Goal: Task Accomplishment & Management: Manage account settings

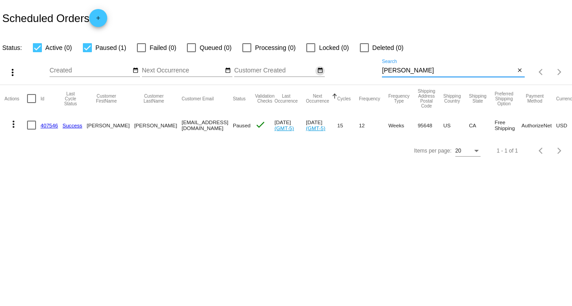
drag, startPoint x: 0, startPoint y: 0, endPoint x: 323, endPoint y: 69, distance: 330.3
click at [328, 70] on div "more_vert Aug Jan Feb Mar [DATE]" at bounding box center [286, 69] width 572 height 32
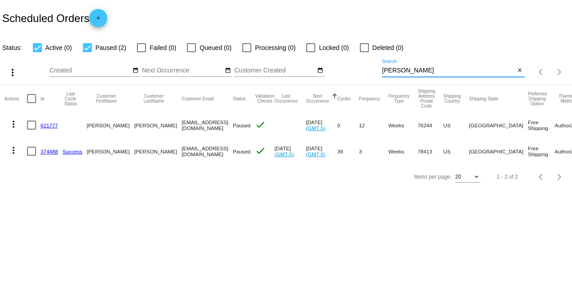
click at [15, 149] on mat-icon "more_vert" at bounding box center [13, 150] width 11 height 11
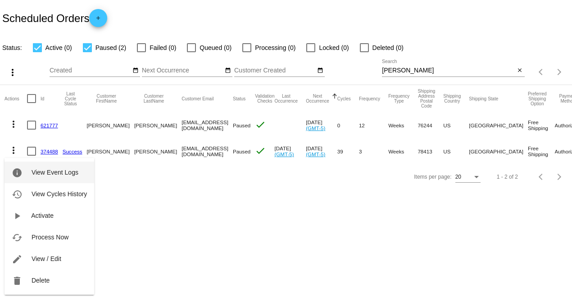
click at [44, 170] on span "View Event Logs" at bounding box center [55, 172] width 47 height 7
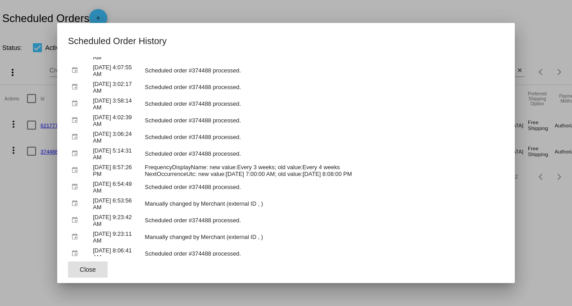
scroll to position [551, 0]
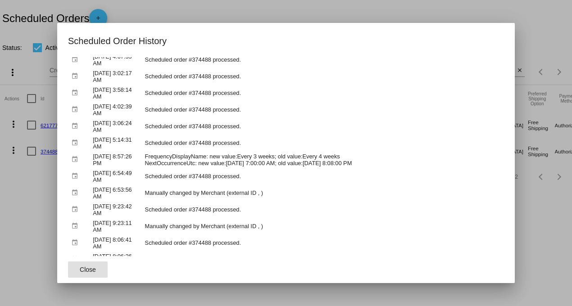
click at [83, 272] on span "Close" at bounding box center [88, 269] width 16 height 7
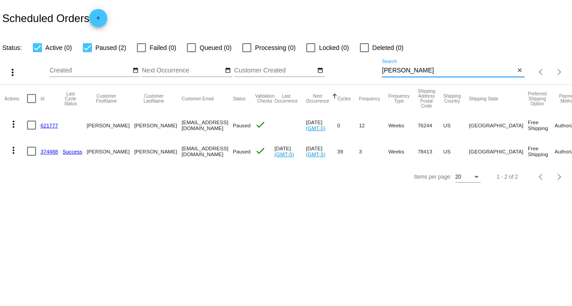
drag, startPoint x: 400, startPoint y: 69, endPoint x: 295, endPoint y: 66, distance: 105.0
click at [299, 67] on div "more_vert Aug Jan Feb Mar [DATE]" at bounding box center [286, 69] width 572 height 32
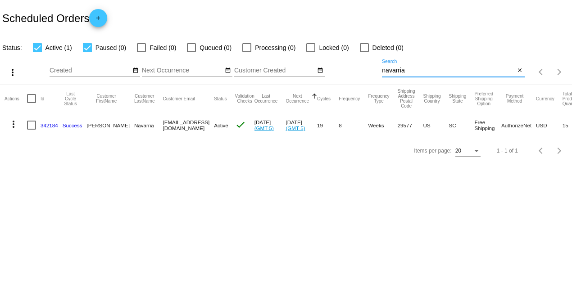
drag, startPoint x: 413, startPoint y: 68, endPoint x: 297, endPoint y: 66, distance: 115.3
click at [297, 66] on div "more_vert Aug Jan Feb Mar [DATE]" at bounding box center [286, 69] width 572 height 32
drag, startPoint x: 410, startPoint y: 71, endPoint x: 299, endPoint y: 77, distance: 111.0
click at [303, 64] on div "more_vert Aug Jan Feb Mar [DATE]" at bounding box center [286, 69] width 572 height 32
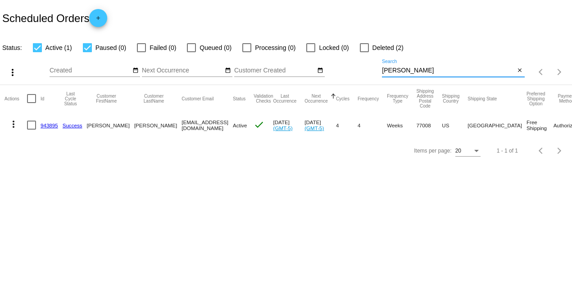
drag, startPoint x: 406, startPoint y: 68, endPoint x: 305, endPoint y: 68, distance: 101.4
click at [305, 68] on div "more_vert Aug Jan Feb Mar [DATE]" at bounding box center [286, 69] width 572 height 32
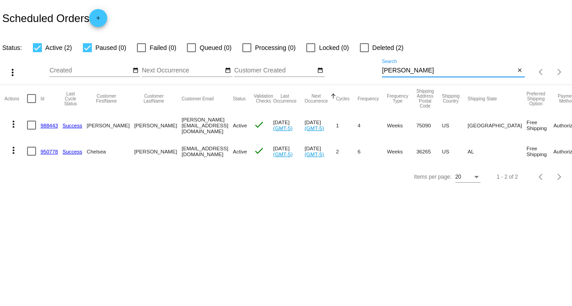
drag, startPoint x: 403, startPoint y: 69, endPoint x: 278, endPoint y: 66, distance: 125.3
click at [282, 67] on div "more_vert Aug Jan Feb Mar [DATE]" at bounding box center [286, 69] width 572 height 32
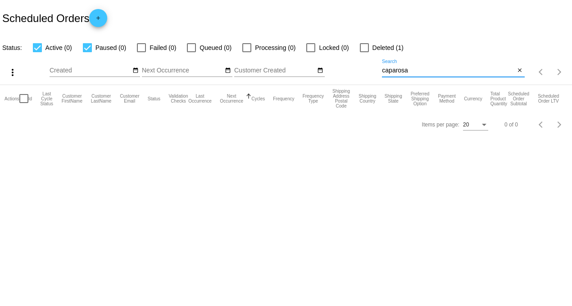
drag, startPoint x: 417, startPoint y: 72, endPoint x: 308, endPoint y: 74, distance: 109.5
click at [308, 74] on div "more_vert Aug Jan Feb Mar [DATE]" at bounding box center [286, 69] width 572 height 32
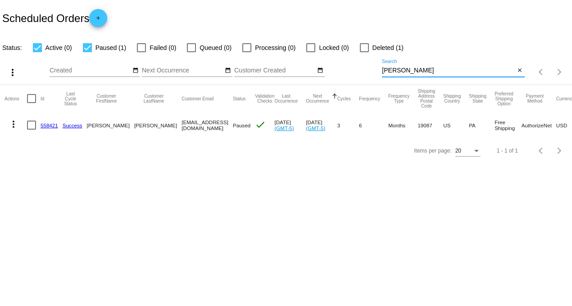
drag, startPoint x: 417, startPoint y: 70, endPoint x: 352, endPoint y: 67, distance: 65.0
click at [352, 67] on div "more_vert Aug Jan Feb Mar [DATE]" at bounding box center [286, 69] width 572 height 32
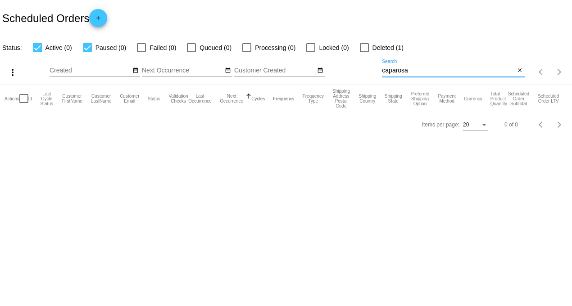
type input "caparosa"
click at [367, 47] on label "Deleted (1)" at bounding box center [382, 47] width 44 height 11
click at [364, 52] on input "Deleted (1)" at bounding box center [364, 52] width 0 height 0
checkbox input "true"
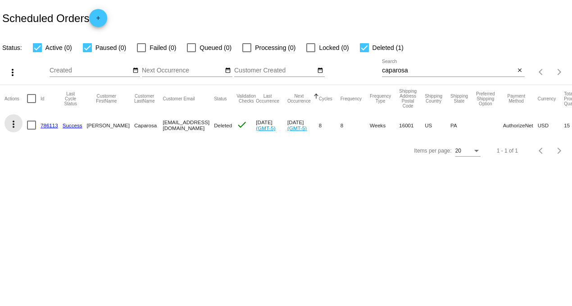
click at [15, 125] on mat-icon "more_vert" at bounding box center [13, 124] width 11 height 11
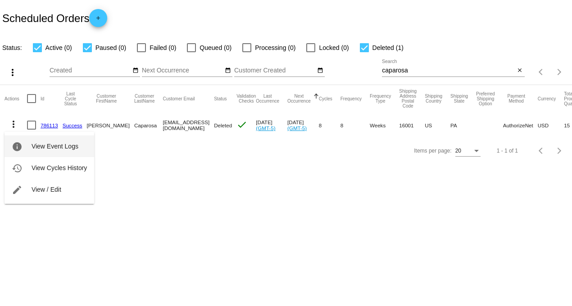
click at [51, 143] on span "View Event Logs" at bounding box center [55, 146] width 47 height 7
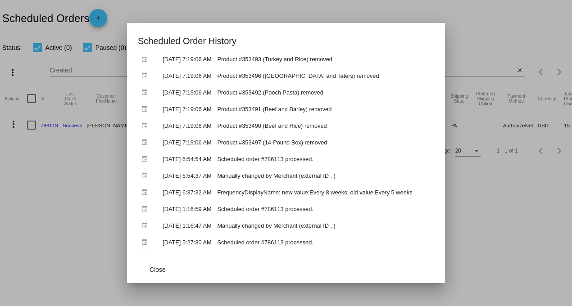
scroll to position [0, 0]
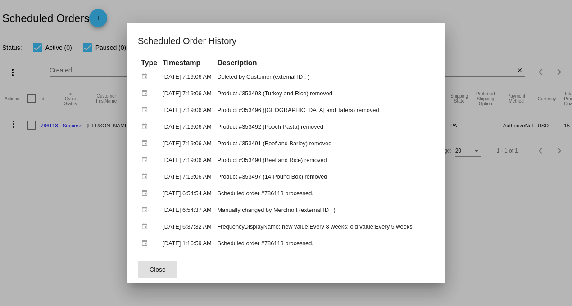
click at [530, 214] on div at bounding box center [286, 153] width 572 height 306
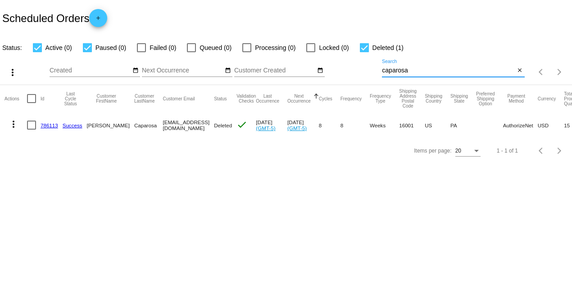
drag, startPoint x: 417, startPoint y: 71, endPoint x: 331, endPoint y: 65, distance: 86.7
click at [331, 65] on div "more_vert Aug Jan Feb Mar [DATE]" at bounding box center [286, 69] width 572 height 32
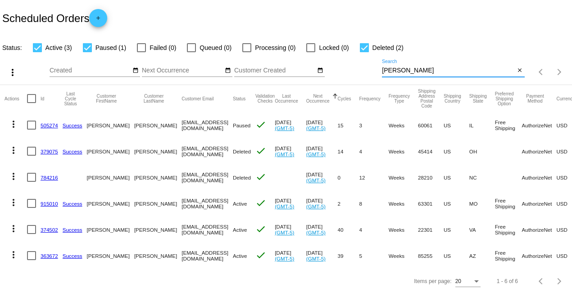
drag, startPoint x: 415, startPoint y: 71, endPoint x: 300, endPoint y: 73, distance: 114.5
click at [300, 73] on div "more_vert Aug Jan Feb Mar [DATE]" at bounding box center [286, 69] width 572 height 32
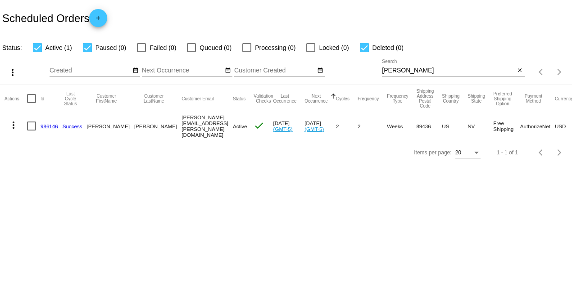
click at [422, 66] on div "[PERSON_NAME] Search" at bounding box center [448, 68] width 133 height 18
drag, startPoint x: 416, startPoint y: 68, endPoint x: 336, endPoint y: 68, distance: 80.2
click at [336, 68] on div "more_vert Aug Jan Feb Mar [DATE]" at bounding box center [286, 69] width 572 height 32
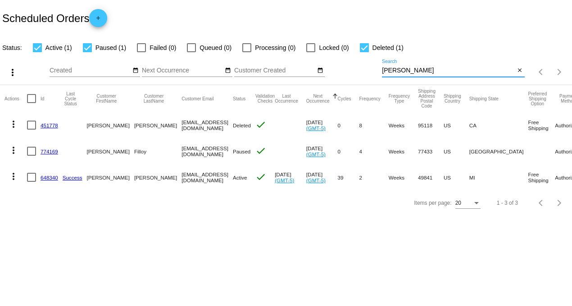
type input "[PERSON_NAME]"
click at [50, 179] on link "648340" at bounding box center [50, 178] width 18 height 6
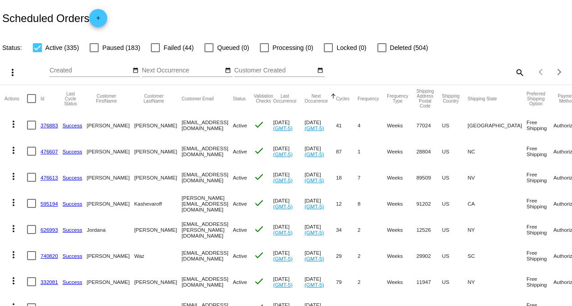
click at [514, 71] on mat-icon "search" at bounding box center [519, 72] width 11 height 14
click at [483, 68] on input "Search" at bounding box center [453, 70] width 142 height 7
type input "berry"
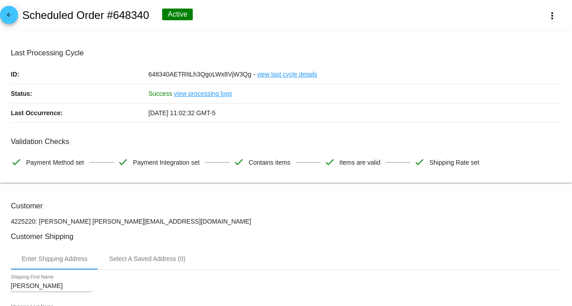
scroll to position [50, 0]
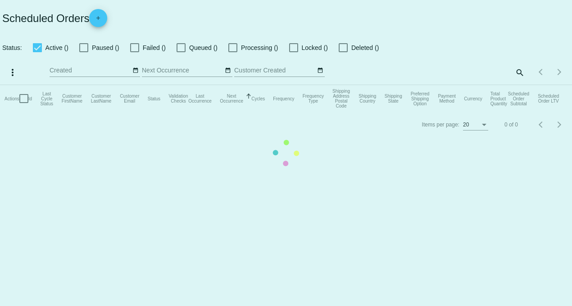
checkbox input "true"
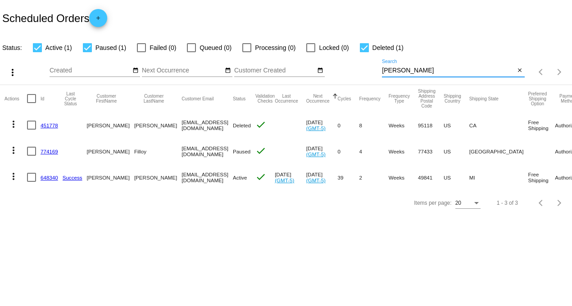
drag, startPoint x: 410, startPoint y: 71, endPoint x: 331, endPoint y: 70, distance: 78.8
click at [332, 70] on div "more_vert Aug Jan Feb Mar [DATE]" at bounding box center [286, 69] width 572 height 32
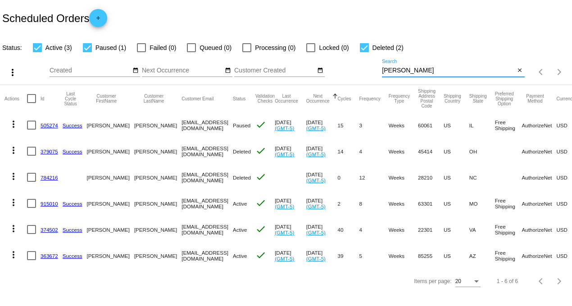
type input "[PERSON_NAME]"
click at [47, 257] on link "363672" at bounding box center [50, 256] width 18 height 6
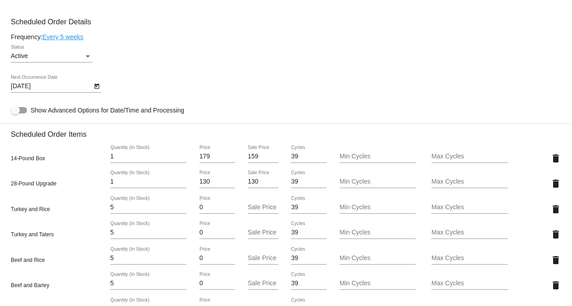
scroll to position [551, 0]
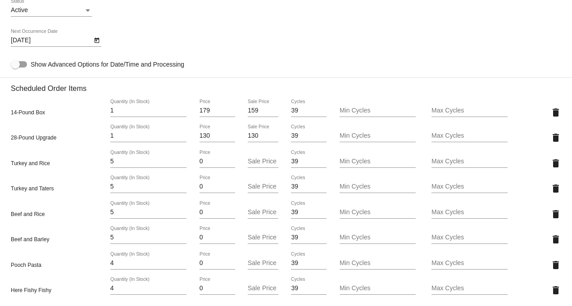
click at [96, 43] on icon "Open calendar" at bounding box center [96, 40] width 5 height 5
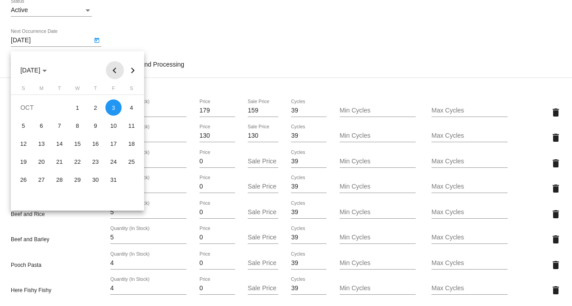
click at [111, 70] on button "Previous month" at bounding box center [115, 70] width 18 height 18
click at [135, 71] on button "Next month" at bounding box center [133, 70] width 18 height 18
click at [114, 142] on div "12" at bounding box center [113, 144] width 16 height 16
type input "9/12/2025"
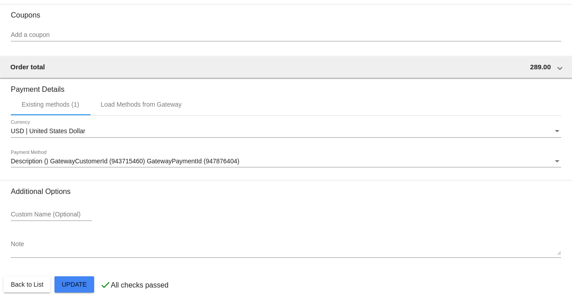
scroll to position [970, 0]
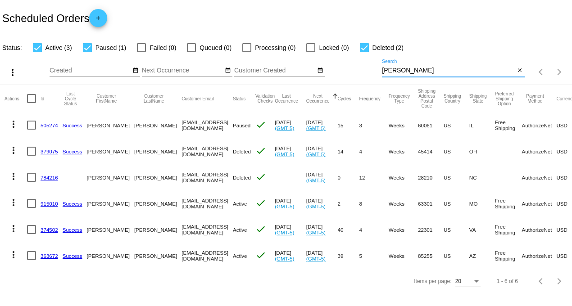
drag, startPoint x: 415, startPoint y: 68, endPoint x: 343, endPoint y: 69, distance: 72.1
click at [345, 62] on div "more_vert Aug Jan Feb Mar [DATE]" at bounding box center [286, 69] width 572 height 32
type input "hines"
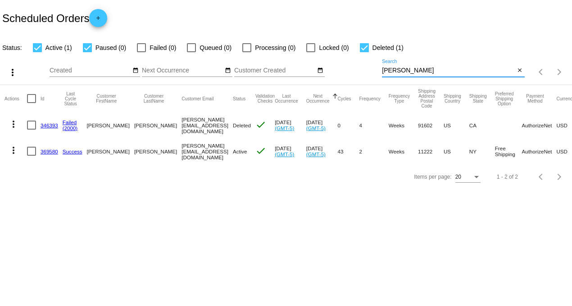
click at [42, 150] on link "369580" at bounding box center [50, 152] width 18 height 6
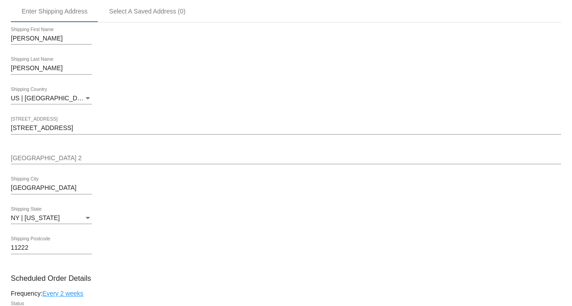
scroll to position [250, 0]
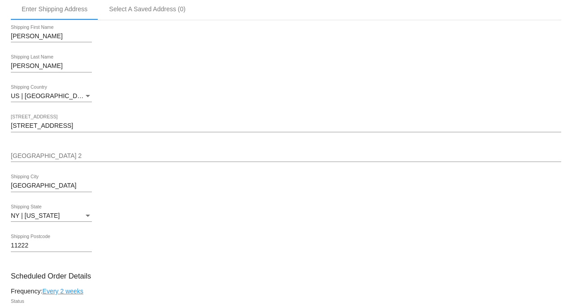
click at [26, 160] on input "[GEOGRAPHIC_DATA] 2" at bounding box center [286, 156] width 551 height 7
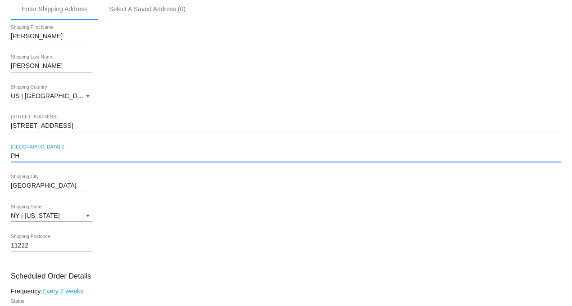
type input "PH B"
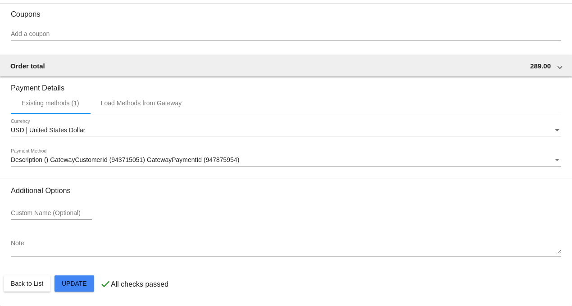
scroll to position [996, 0]
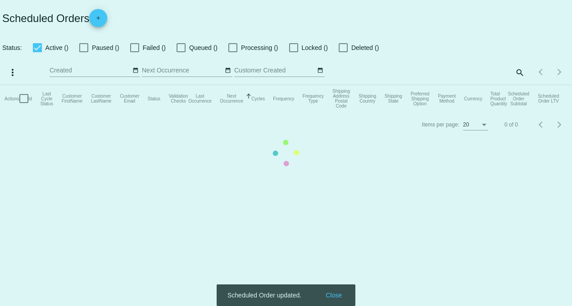
checkbox input "true"
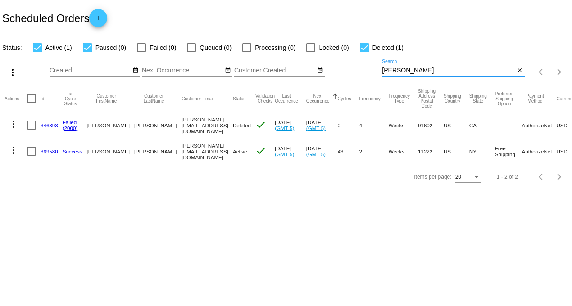
drag, startPoint x: 372, startPoint y: 68, endPoint x: 311, endPoint y: 60, distance: 61.2
click at [311, 60] on div "more_vert Aug Jan Feb Mar [DATE]" at bounding box center [286, 69] width 572 height 32
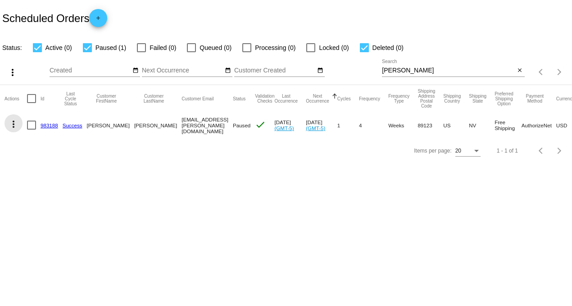
click at [14, 124] on mat-icon "more_vert" at bounding box center [13, 124] width 11 height 11
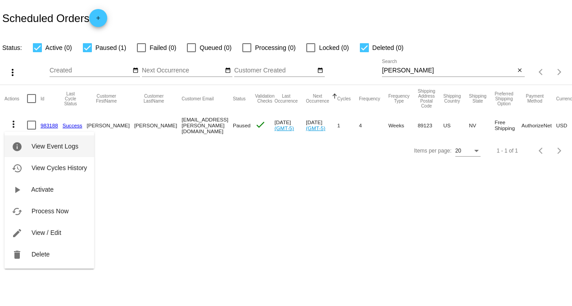
click at [57, 146] on span "View Event Logs" at bounding box center [55, 146] width 47 height 7
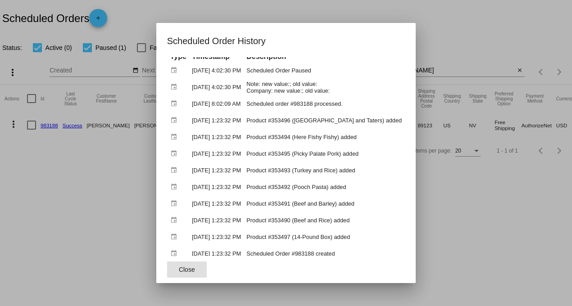
scroll to position [8, 0]
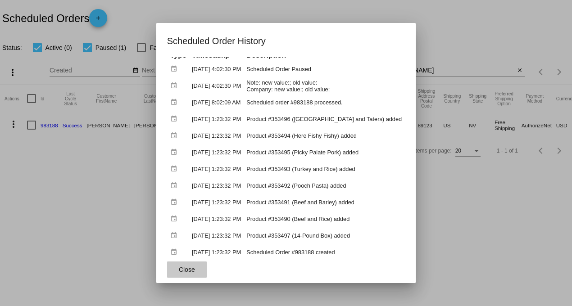
click at [195, 271] on span "Close" at bounding box center [187, 269] width 16 height 7
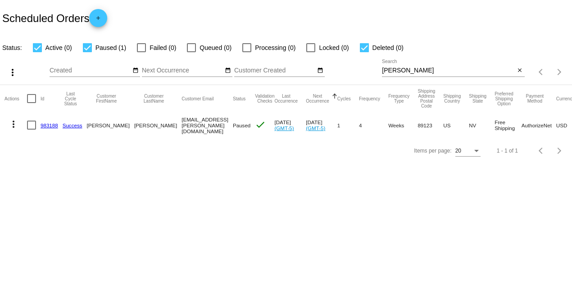
click at [14, 122] on mat-icon "more_vert" at bounding box center [13, 124] width 11 height 11
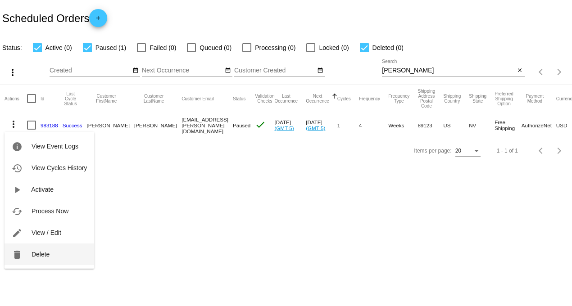
click at [46, 249] on button "delete Delete" at bounding box center [50, 255] width 90 height 22
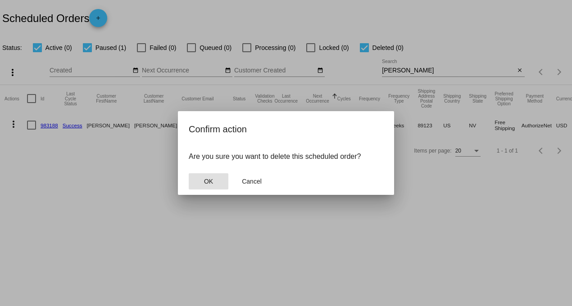
click at [202, 180] on button "OK" at bounding box center [209, 181] width 40 height 16
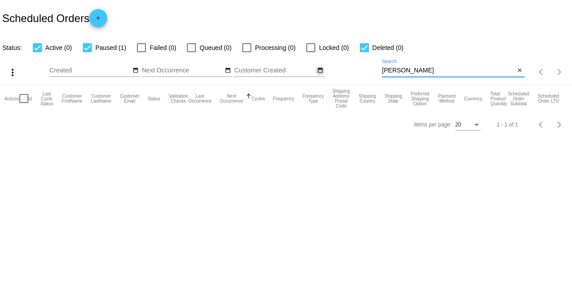
drag, startPoint x: 413, startPoint y: 72, endPoint x: 317, endPoint y: 74, distance: 95.5
click at [319, 68] on div "more_vert Aug Jan Feb Mar [DATE]" at bounding box center [286, 69] width 572 height 32
type input "hines"
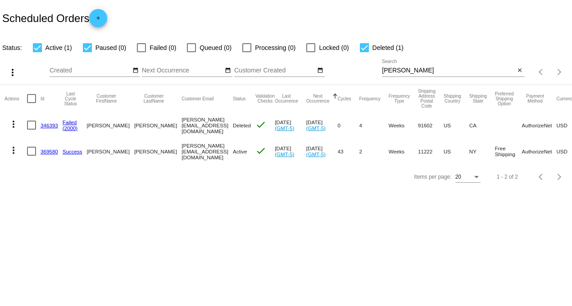
click at [46, 154] on link "369580" at bounding box center [50, 152] width 18 height 6
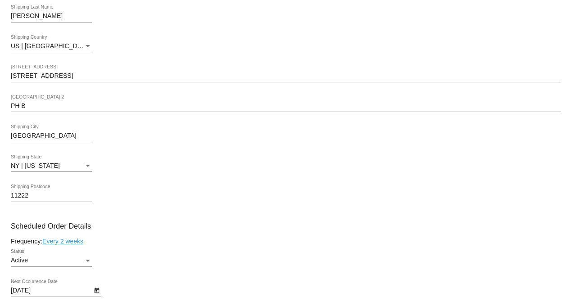
scroll to position [350, 0]
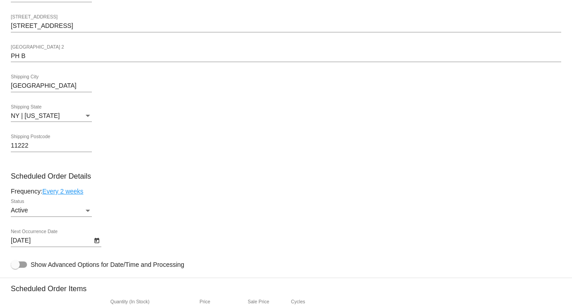
click at [71, 193] on link "Every 2 weeks" at bounding box center [62, 191] width 41 height 7
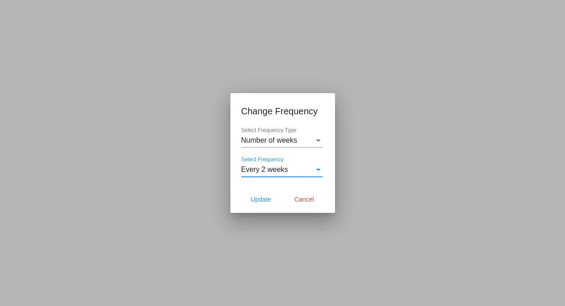
click at [296, 166] on div "Every 2 weeks" at bounding box center [277, 170] width 73 height 8
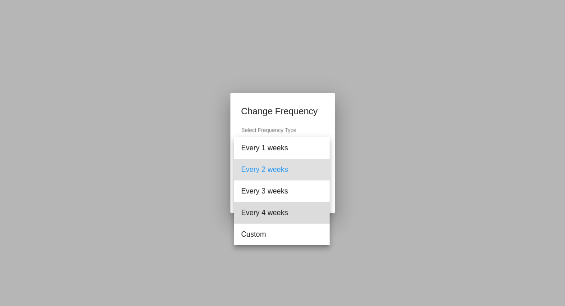
click at [265, 209] on span "Every 4 weeks" at bounding box center [281, 213] width 81 height 22
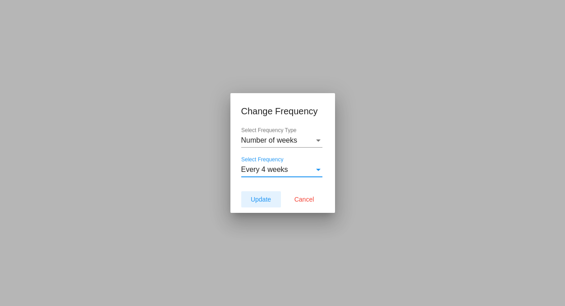
click at [264, 202] on span "Update" at bounding box center [260, 199] width 20 height 7
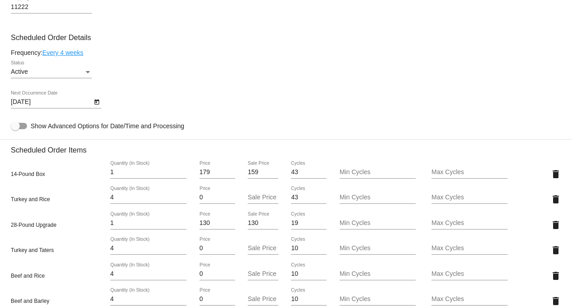
scroll to position [501, 0]
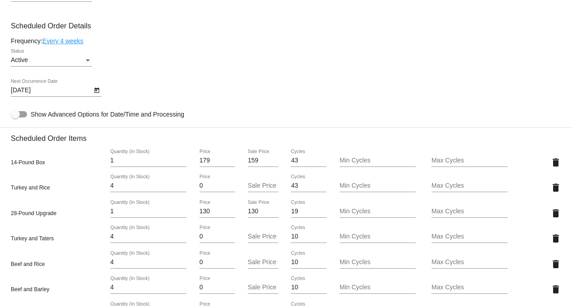
click at [95, 93] on icon "Open calendar" at bounding box center [96, 90] width 5 height 5
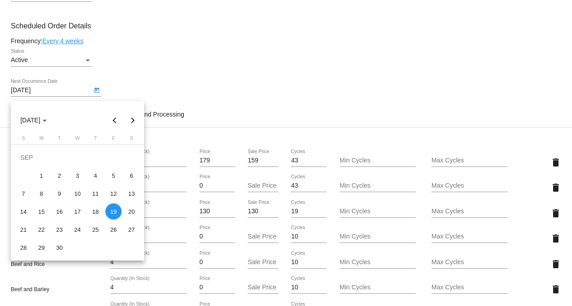
click at [114, 118] on button "Previous month" at bounding box center [115, 120] width 18 height 18
click at [133, 122] on button "Next month" at bounding box center [133, 120] width 18 height 18
click at [133, 125] on button "Next month" at bounding box center [133, 120] width 18 height 18
click at [118, 157] on div "3" at bounding box center [113, 158] width 16 height 16
type input "10/3/2025"
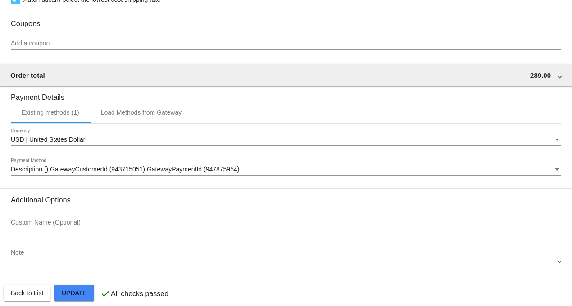
scroll to position [996, 0]
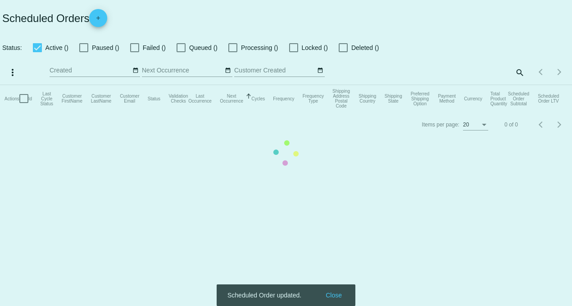
checkbox input "true"
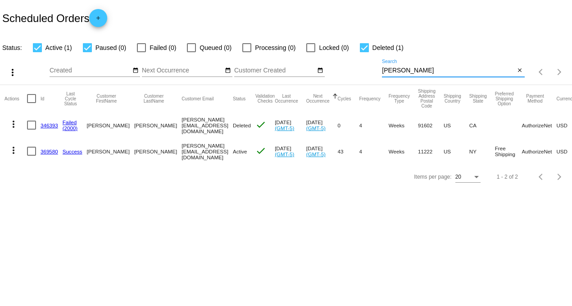
drag, startPoint x: 414, startPoint y: 70, endPoint x: 318, endPoint y: 83, distance: 96.9
click at [326, 73] on div "more_vert Aug Jan Feb Mar [DATE]" at bounding box center [286, 69] width 572 height 32
type input "nitz"
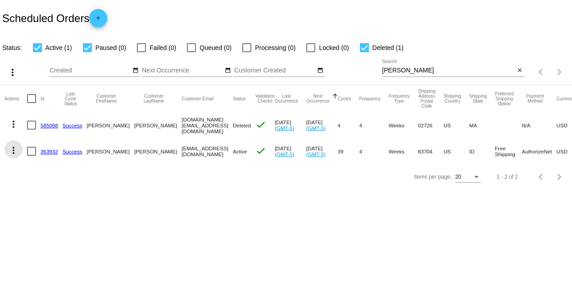
click at [13, 150] on mat-icon "more_vert" at bounding box center [13, 150] width 11 height 11
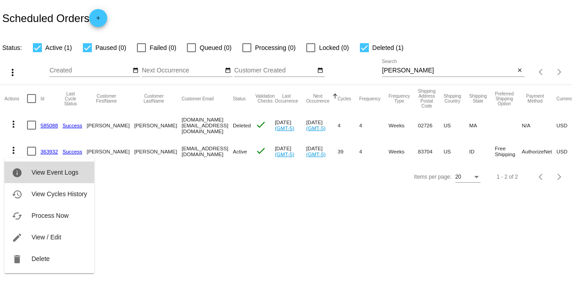
click at [51, 168] on button "info View Event Logs" at bounding box center [50, 173] width 90 height 22
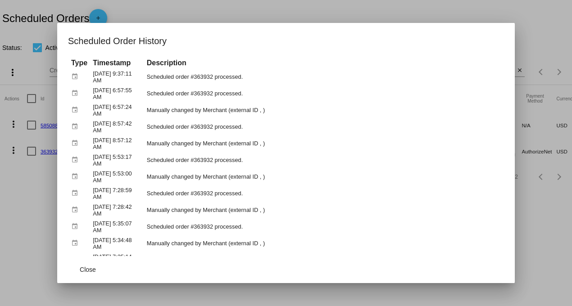
click at [426, 11] on div at bounding box center [286, 153] width 572 height 306
